Goal: Find specific page/section: Find specific page/section

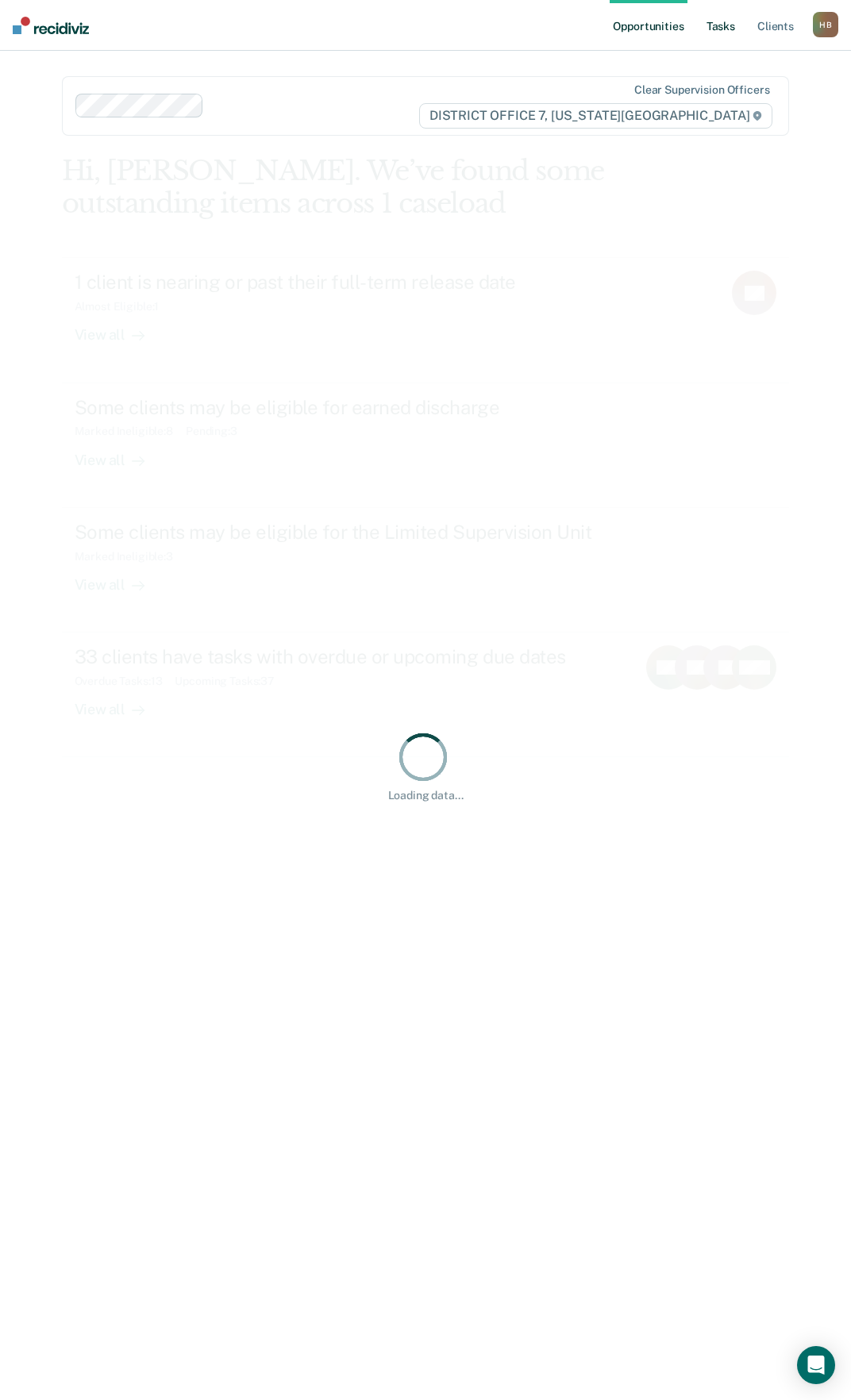
click at [729, 32] on link "Tasks" at bounding box center [721, 25] width 35 height 51
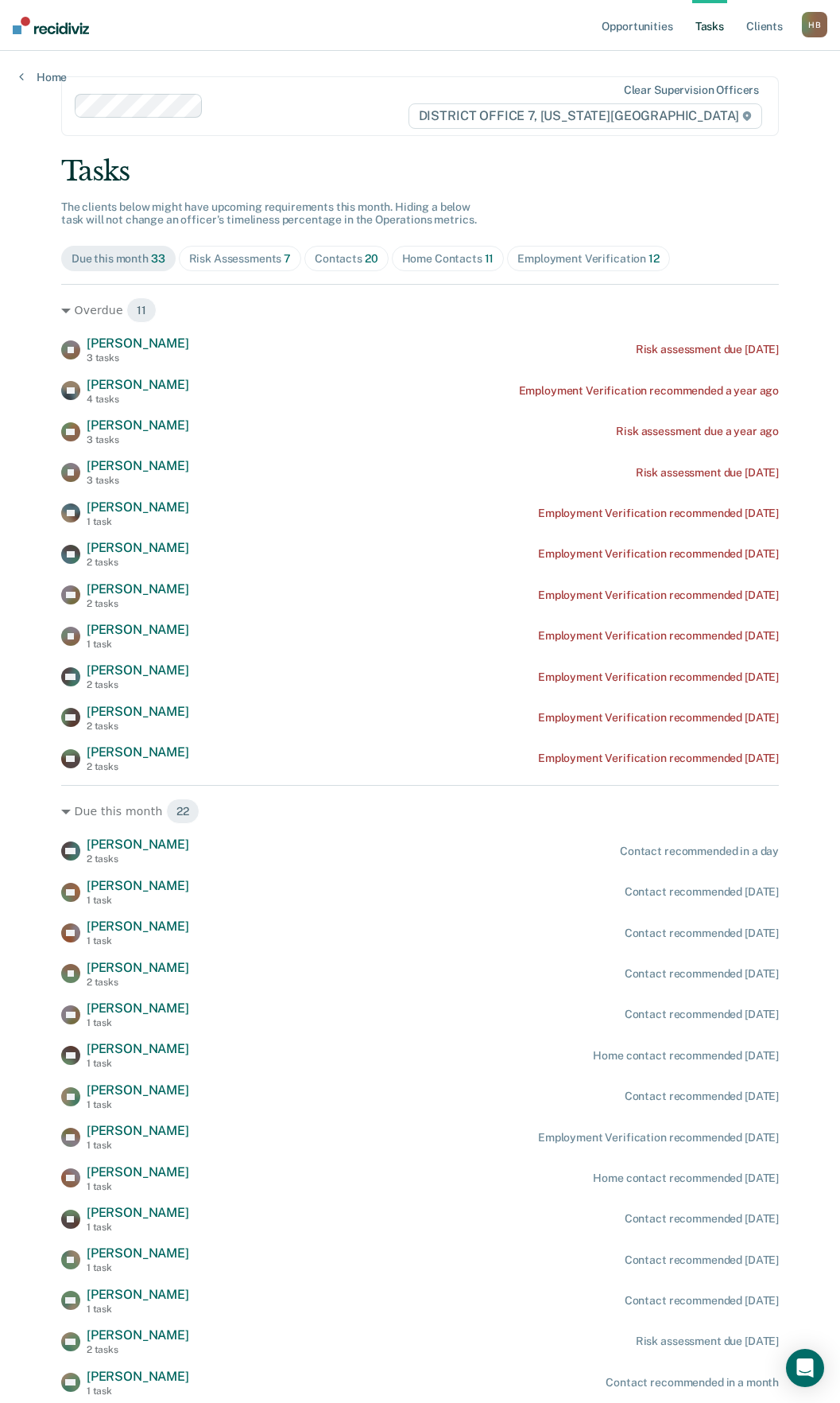
click at [255, 263] on div "Risk Assessments 7" at bounding box center [240, 259] width 102 height 13
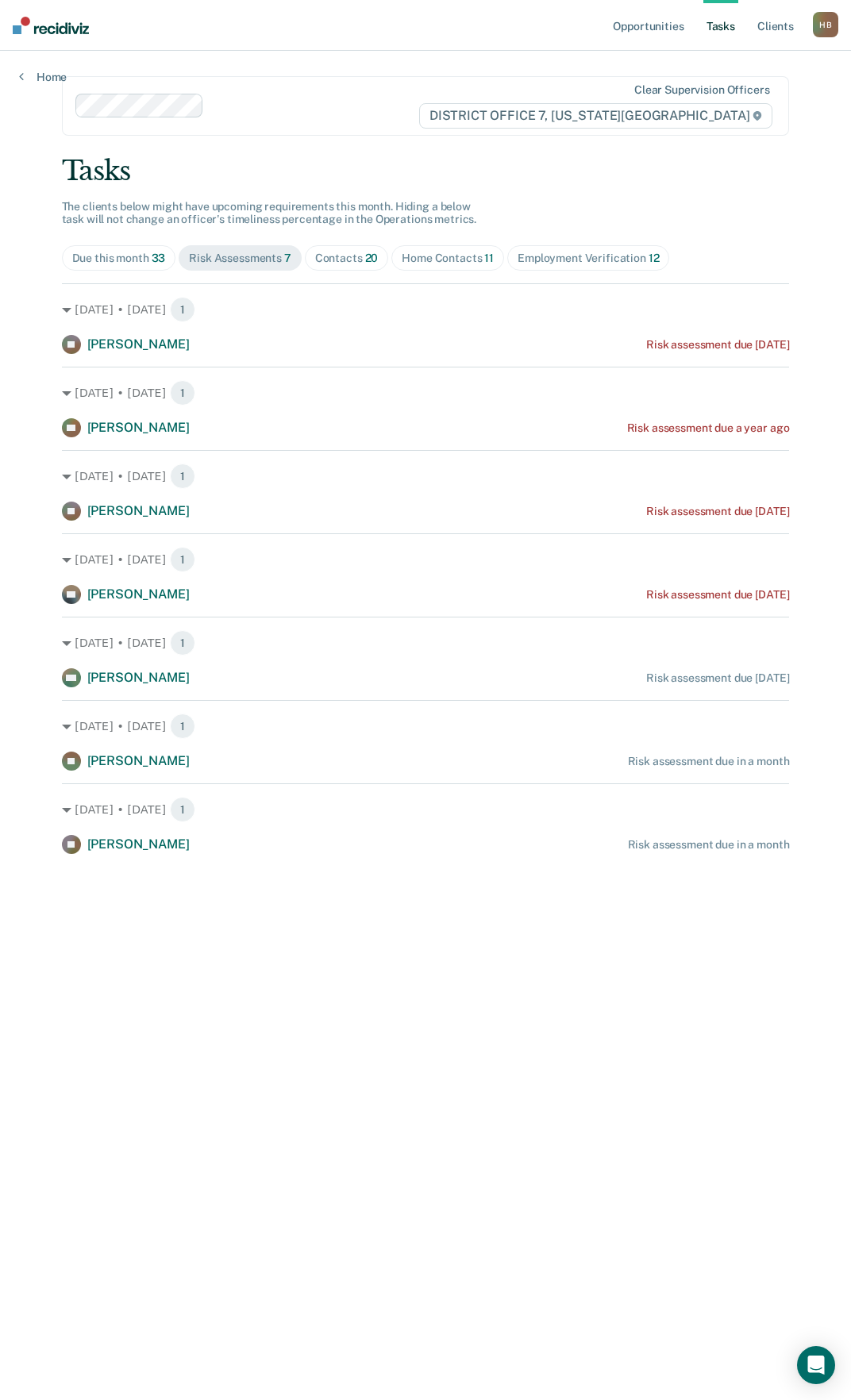
click at [372, 262] on span "20" at bounding box center [371, 257] width 13 height 13
